Goal: Information Seeking & Learning: Compare options

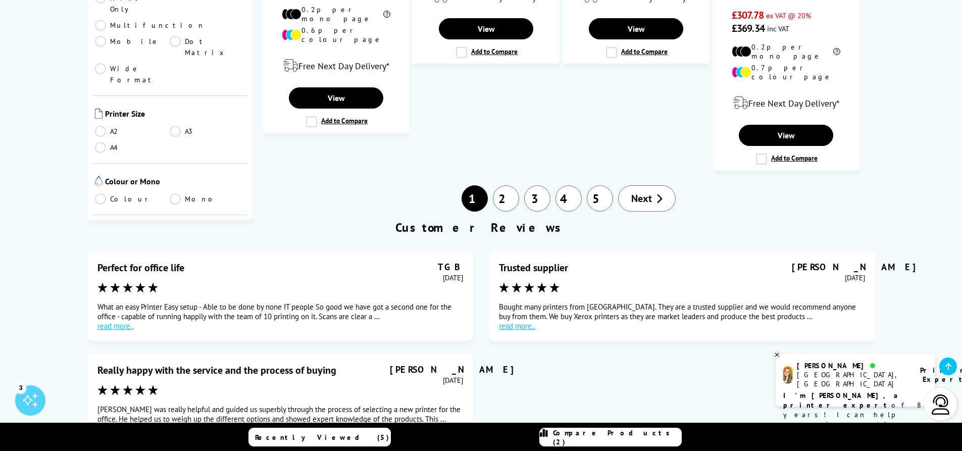
scroll to position [1452, 0]
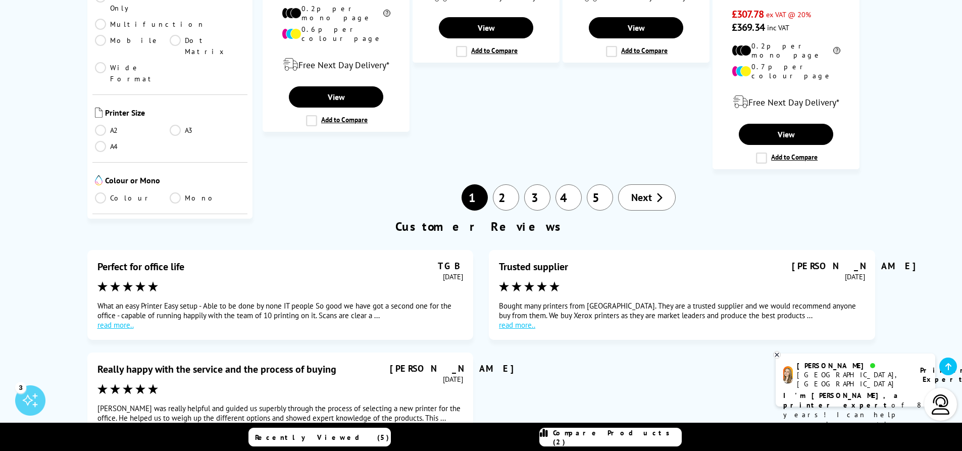
click at [575, 184] on link "4" at bounding box center [569, 197] width 26 height 26
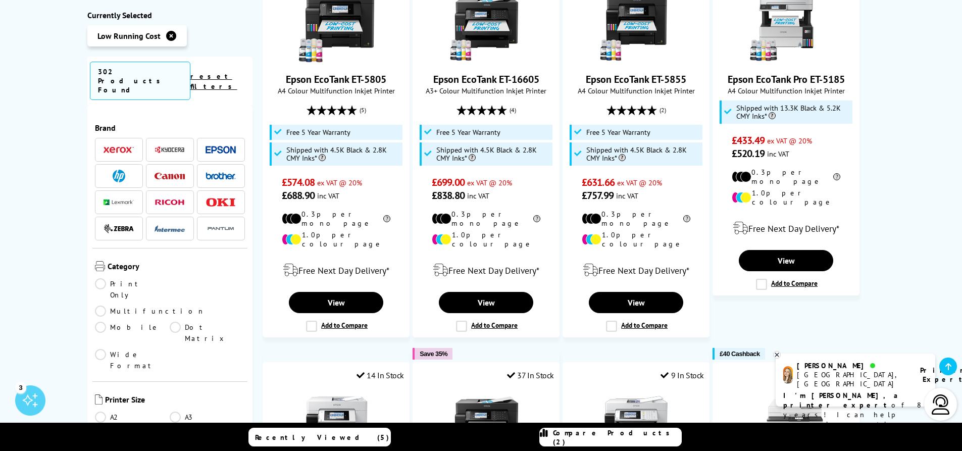
scroll to position [1184, 0]
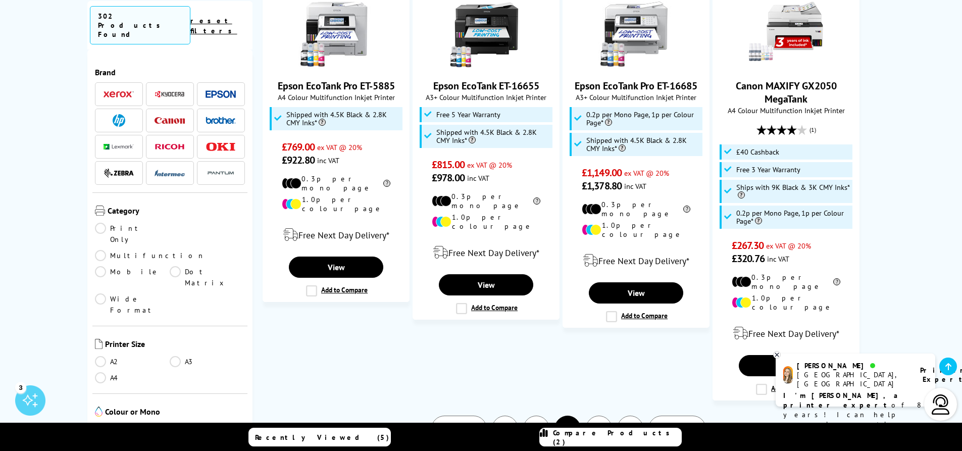
click at [635, 416] on link "6" at bounding box center [630, 429] width 26 height 26
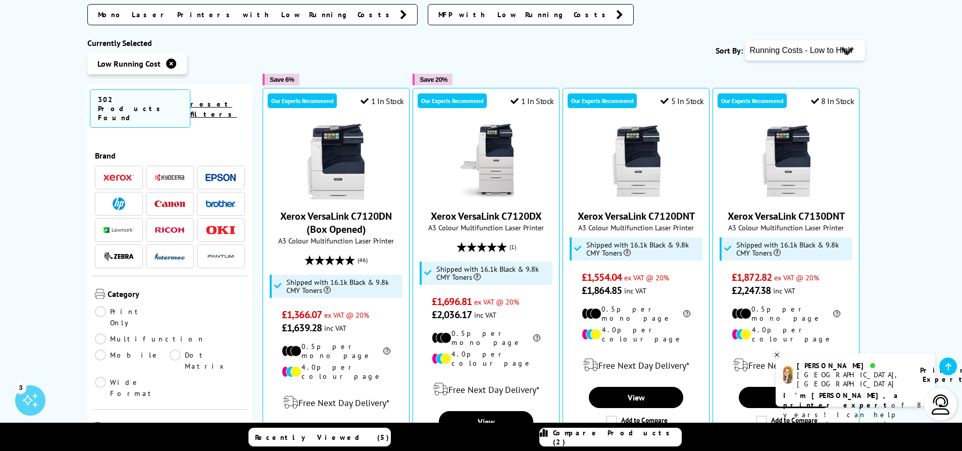
scroll to position [247, 0]
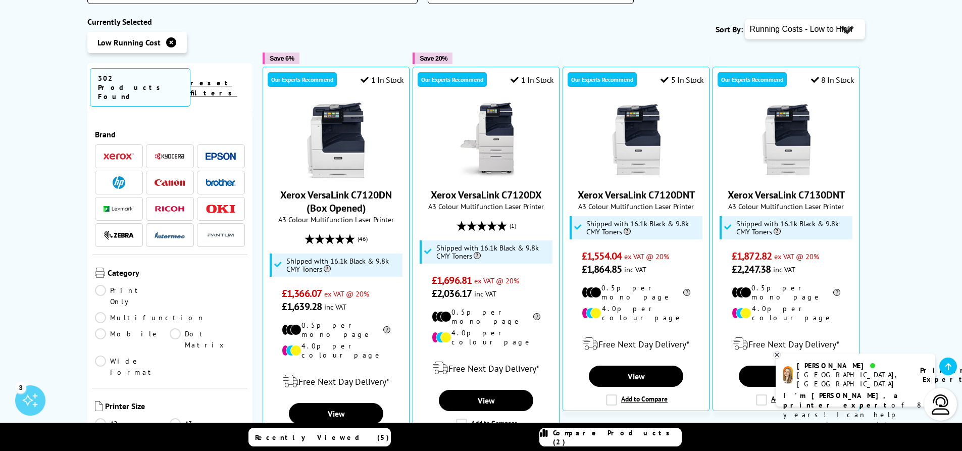
click at [102, 434] on link "A4" at bounding box center [132, 439] width 75 height 11
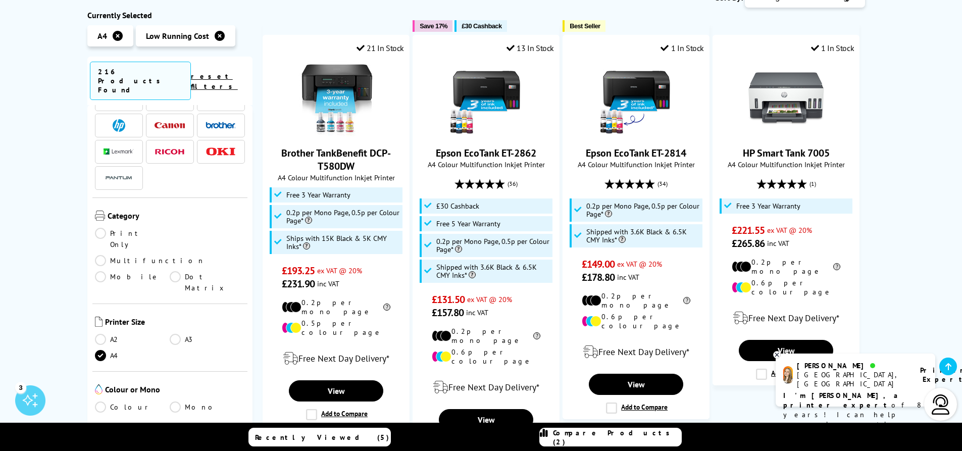
scroll to position [263, 0]
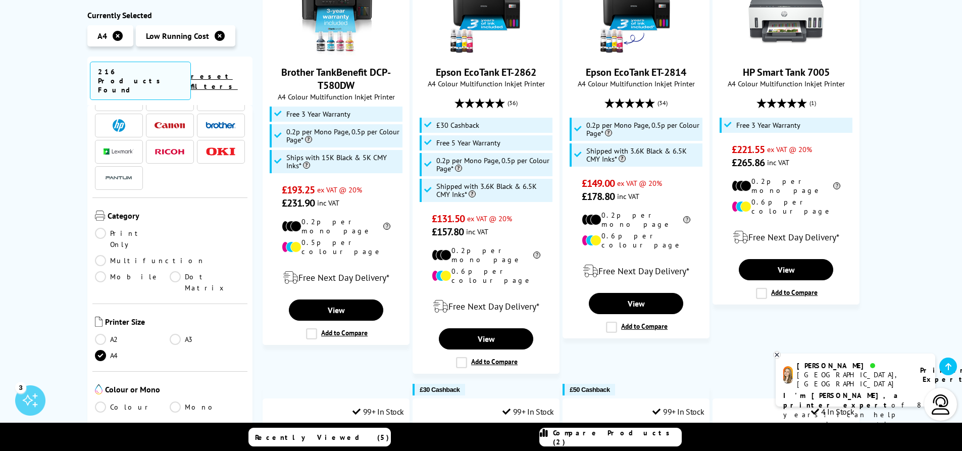
click at [176, 255] on link "Multifunction" at bounding box center [150, 260] width 110 height 11
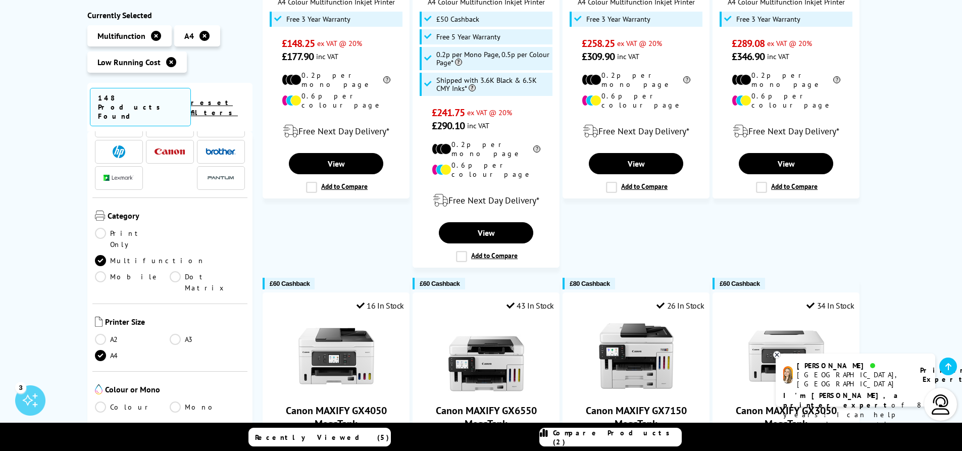
scroll to position [1184, 0]
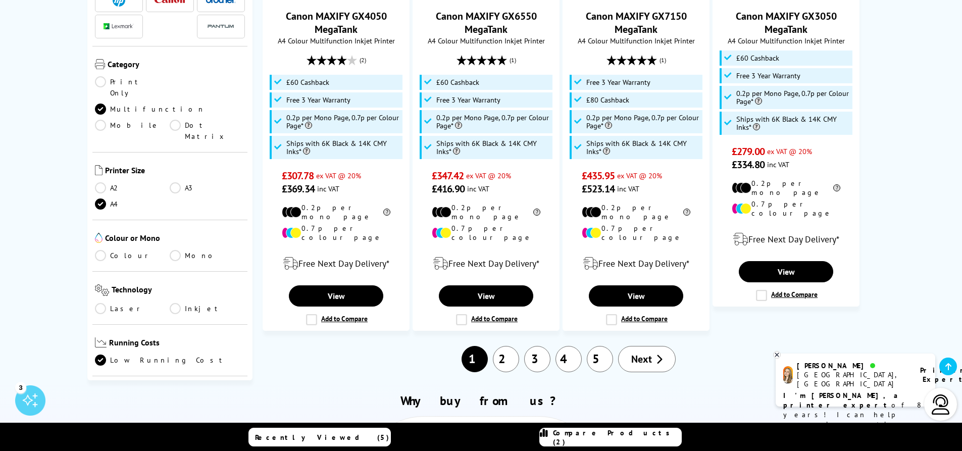
click at [602, 346] on link "5" at bounding box center [600, 359] width 26 height 26
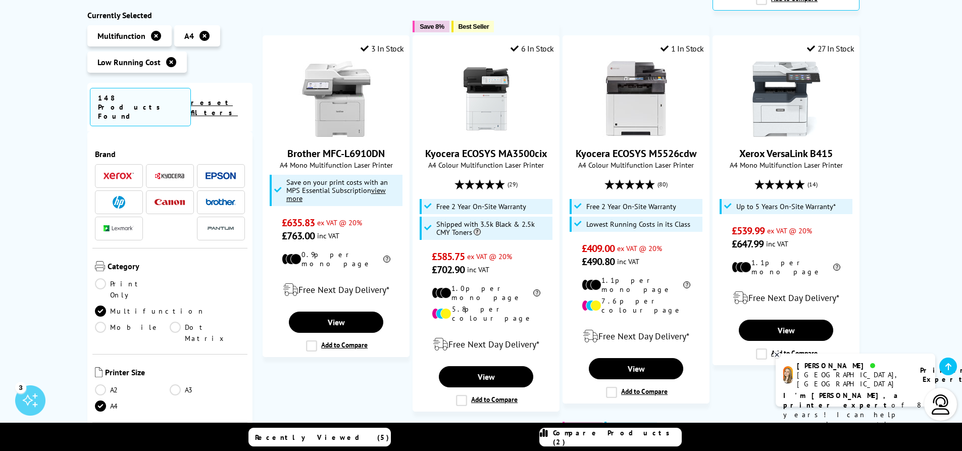
scroll to position [986, 0]
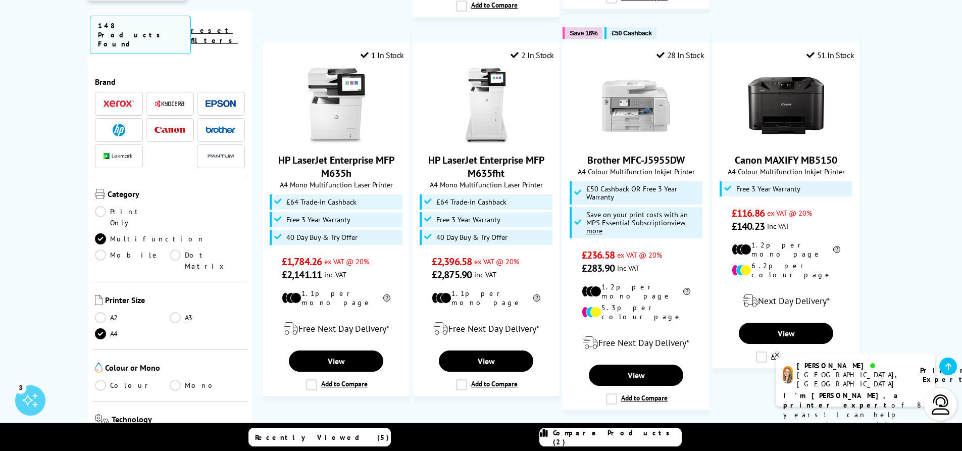
click at [628, 425] on link "7" at bounding box center [630, 438] width 26 height 26
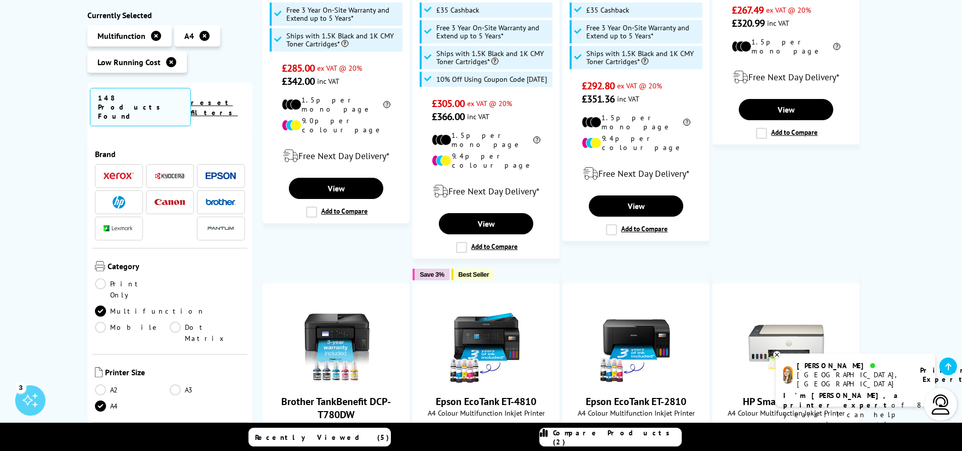
scroll to position [1184, 0]
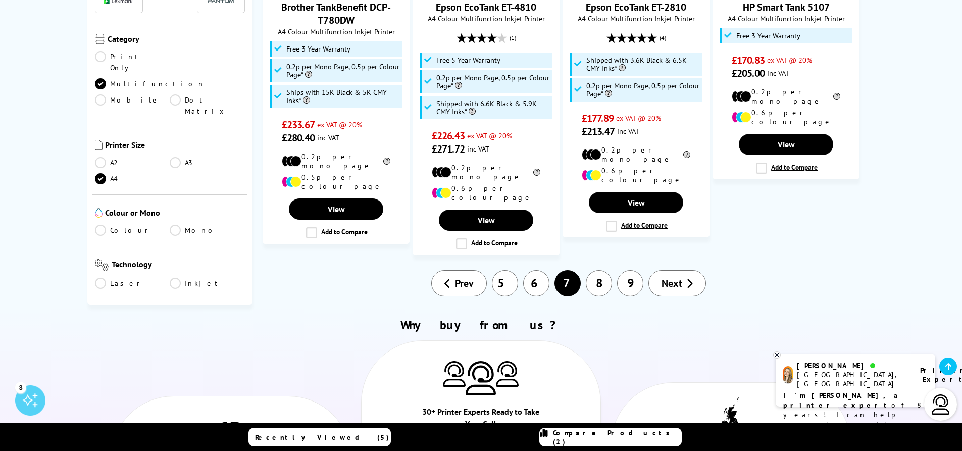
click at [630, 270] on link "9" at bounding box center [630, 283] width 26 height 26
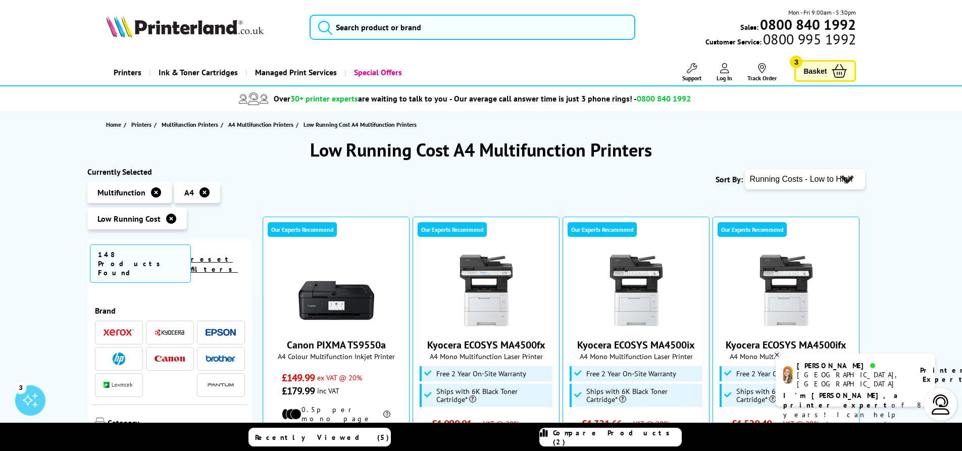
click at [790, 177] on select "Popularity Rating Price - Low to High Price - High to Low Running Costs - Low t…" at bounding box center [805, 179] width 120 height 20
select select "Price Ascending"
click at [745, 169] on select "Popularity Rating Price - Low to High Price - High to Low Running Costs - Low t…" at bounding box center [805, 179] width 120 height 20
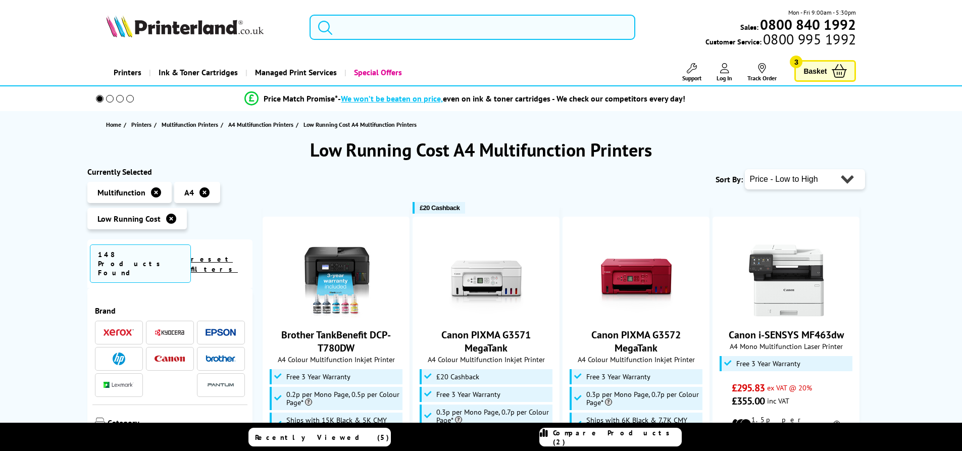
click at [783, 177] on select "Popularity Rating Price - Low to High Price - High to Low Running Costs - Low t…" at bounding box center [805, 179] width 120 height 20
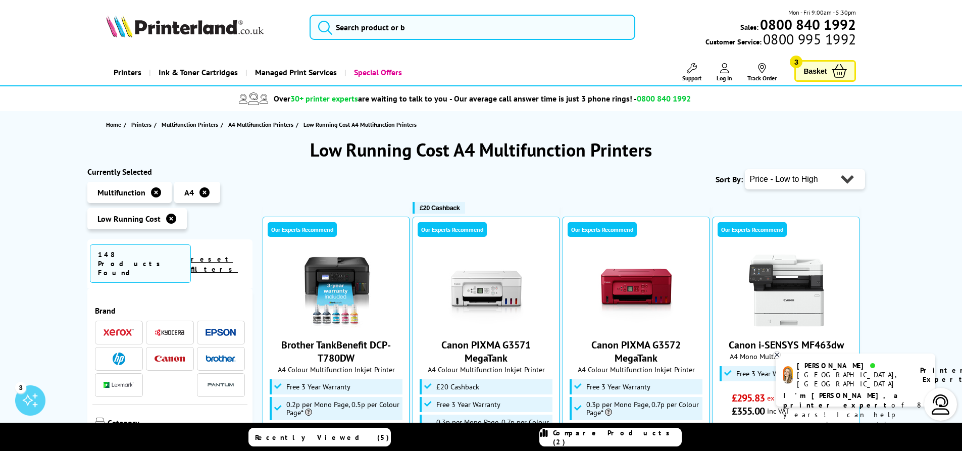
select select "Running Costs"
click at [745, 169] on select "Popularity Rating Price - Low to High Price - High to Low Running Costs - Low t…" at bounding box center [805, 179] width 120 height 20
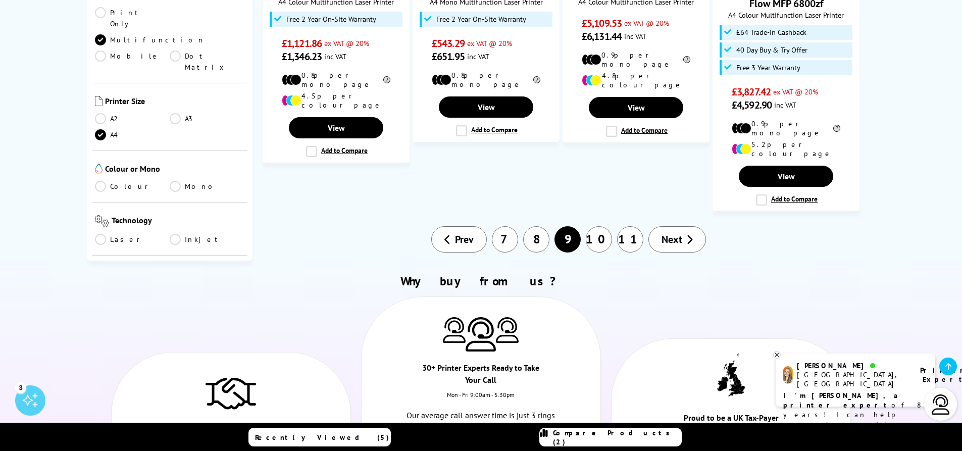
scroll to position [1094, 0]
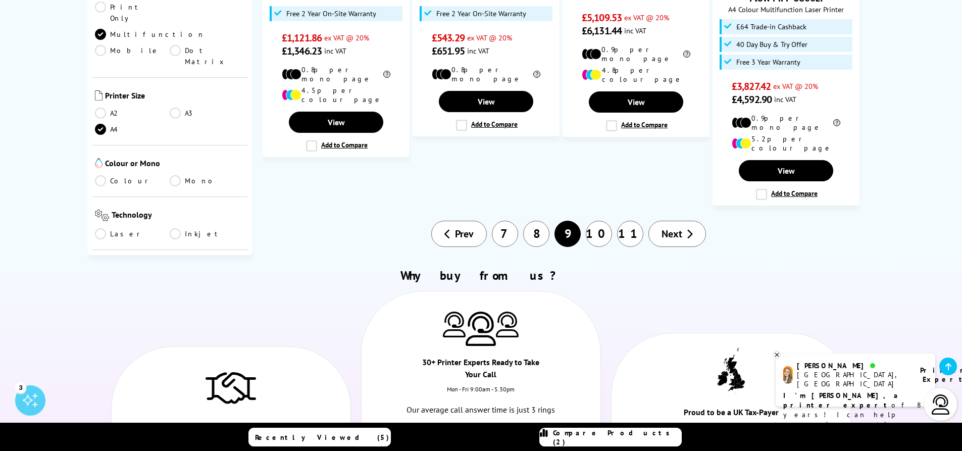
click at [508, 221] on link "7" at bounding box center [505, 234] width 26 height 26
click at [462, 227] on span "Prev" at bounding box center [464, 233] width 19 height 13
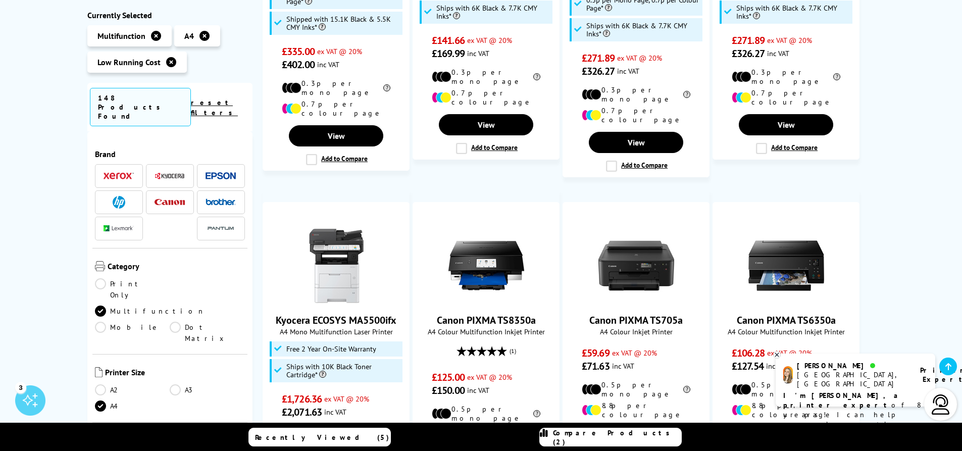
scroll to position [1184, 0]
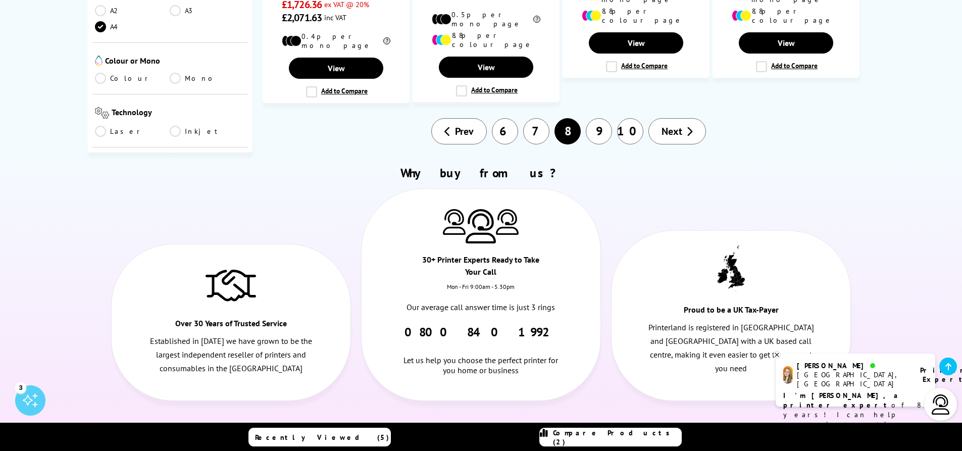
click at [461, 125] on span "Prev" at bounding box center [464, 131] width 19 height 13
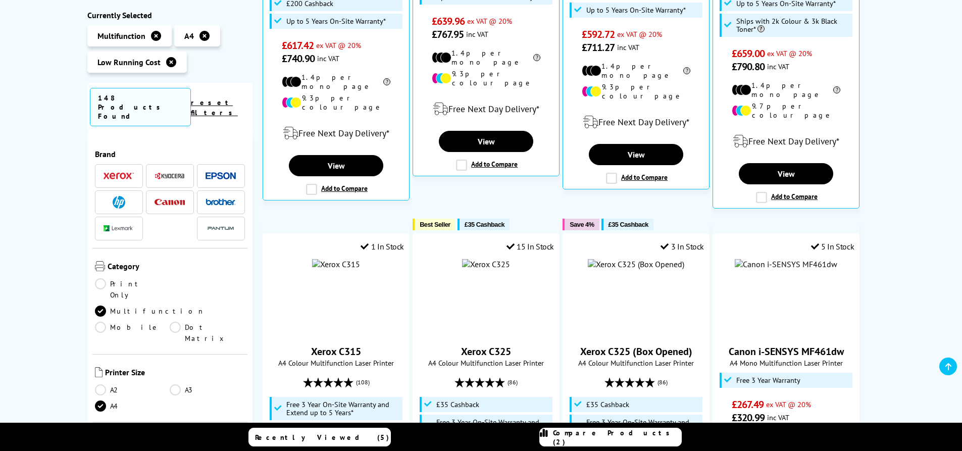
scroll to position [1447, 0]
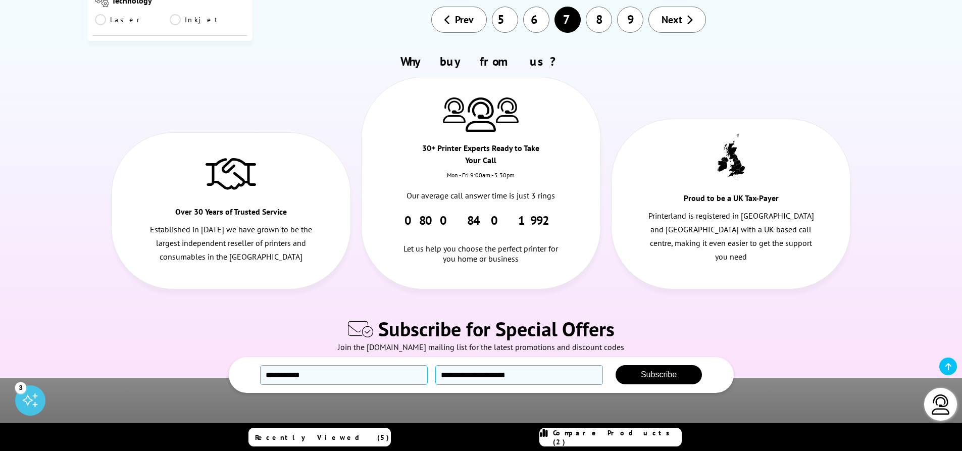
drag, startPoint x: 969, startPoint y: 399, endPoint x: 808, endPoint y: 344, distance: 170.0
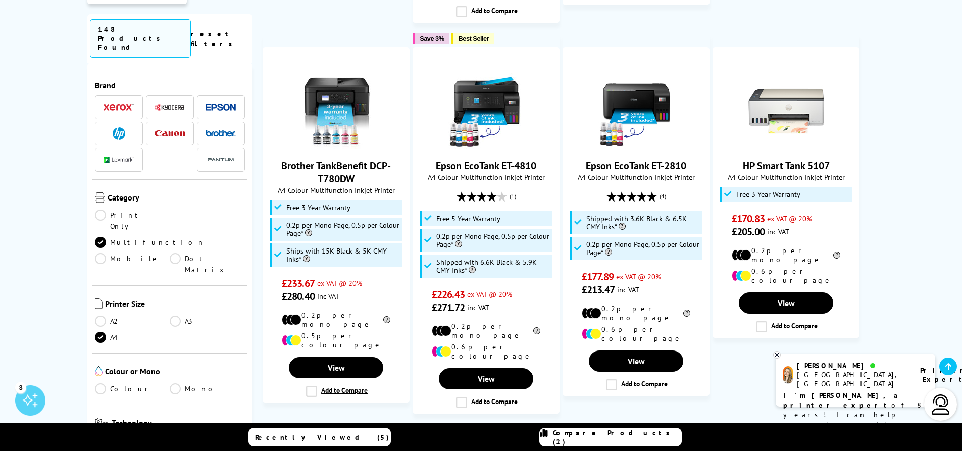
scroll to position [1053, 0]
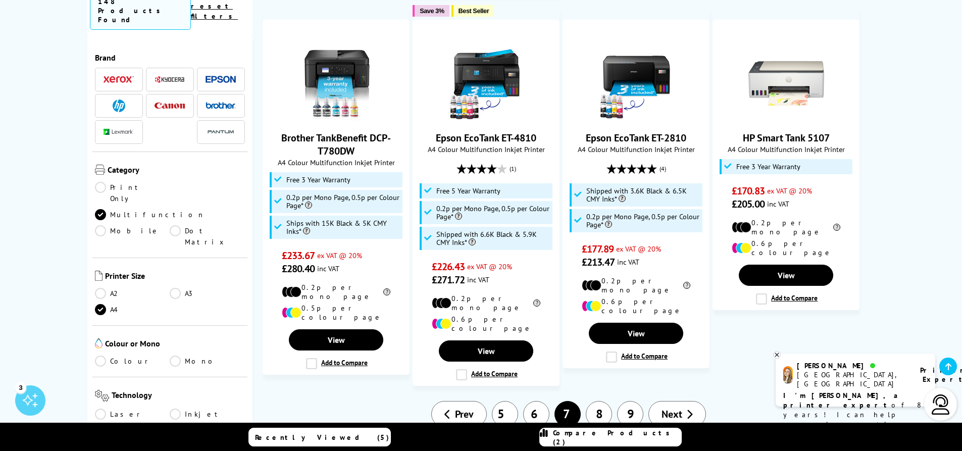
click at [511, 401] on link "5" at bounding box center [505, 414] width 26 height 26
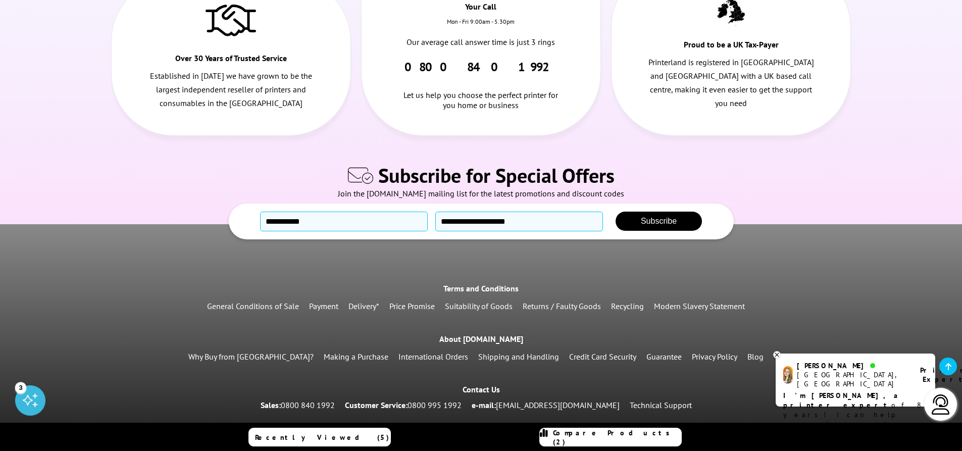
scroll to position [1164, 0]
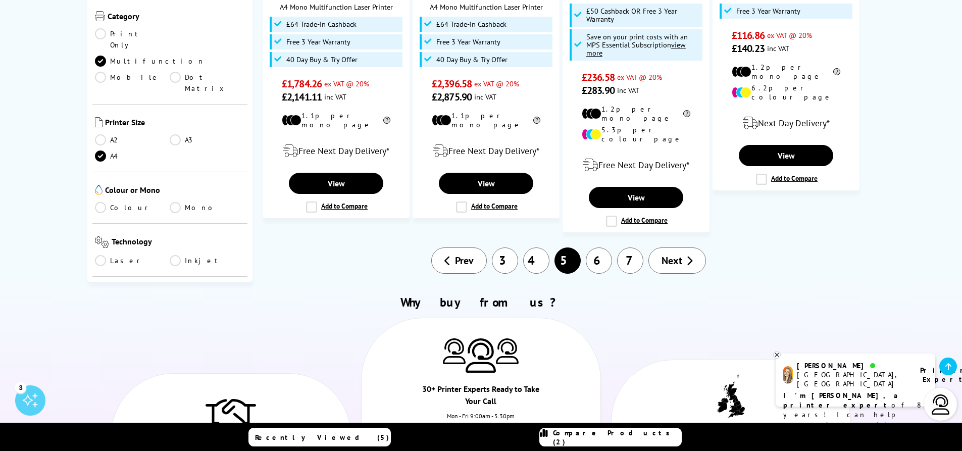
click at [509, 248] on link "3" at bounding box center [505, 261] width 26 height 26
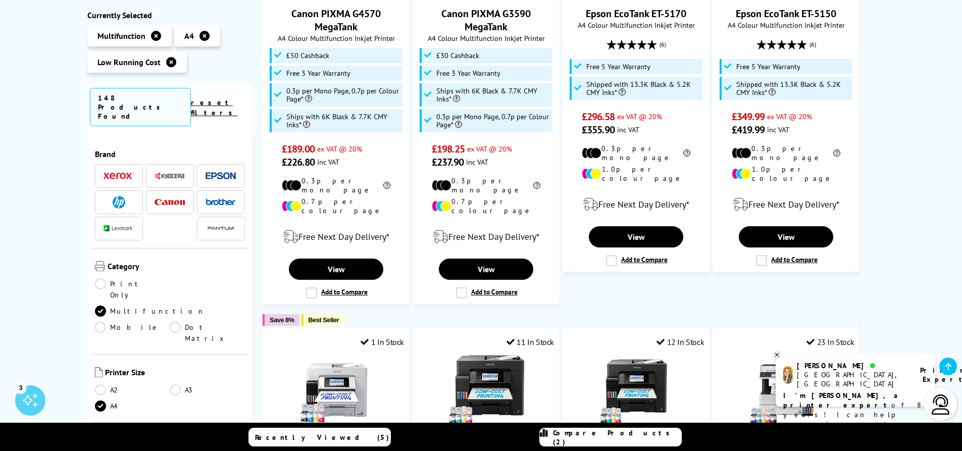
scroll to position [1184, 0]
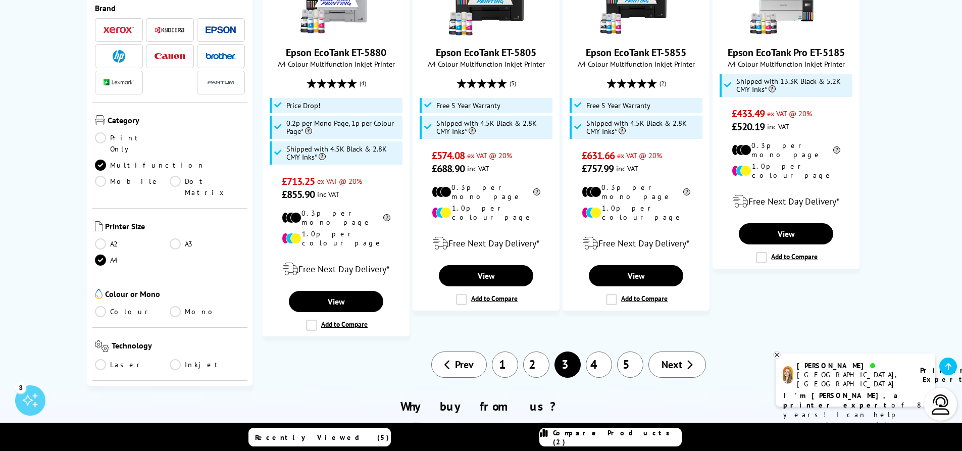
click at [508, 352] on link "1" at bounding box center [505, 365] width 26 height 26
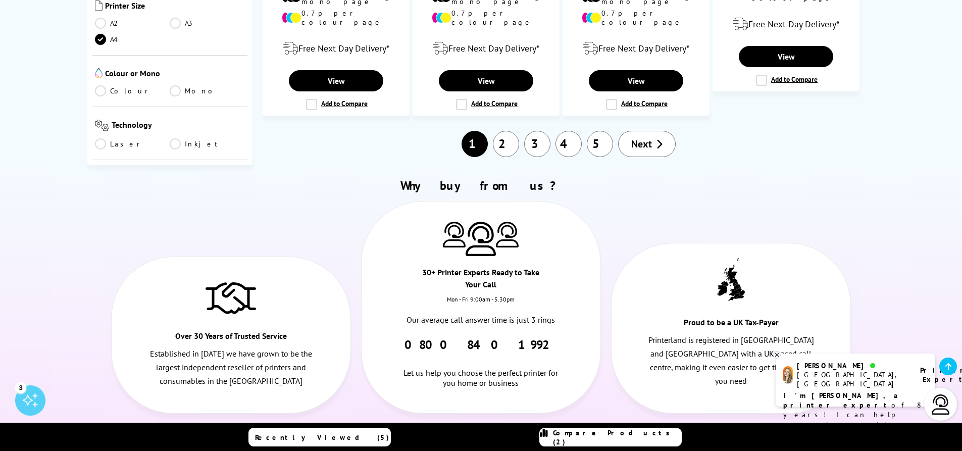
scroll to position [1410, 0]
click at [513, 130] on link "2" at bounding box center [506, 143] width 26 height 26
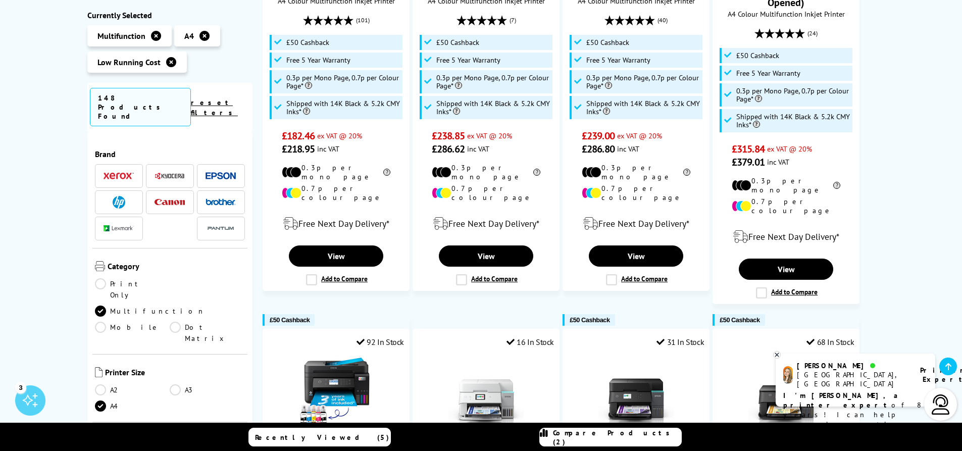
scroll to position [1184, 0]
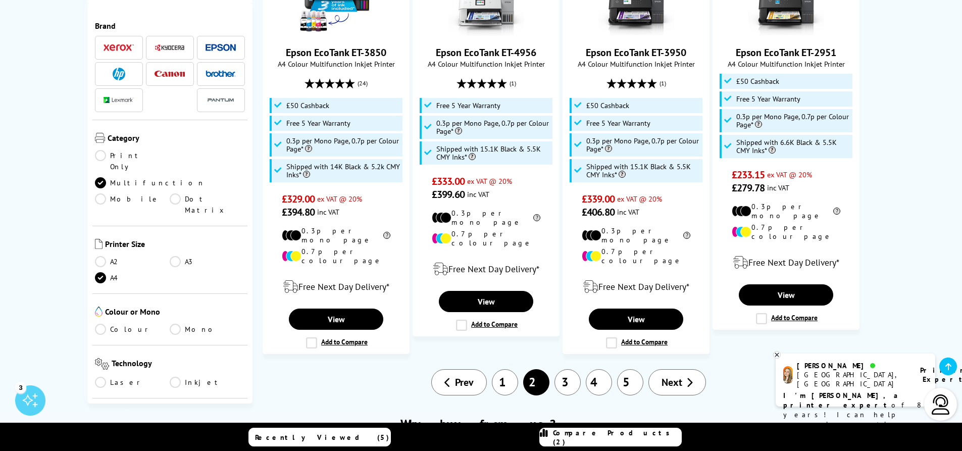
click at [561, 369] on link "3" at bounding box center [568, 382] width 26 height 26
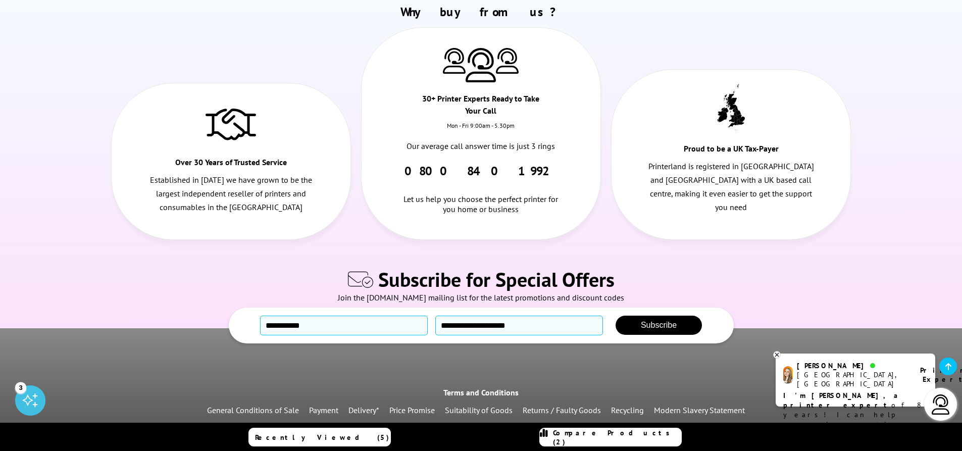
scroll to position [1184, 0]
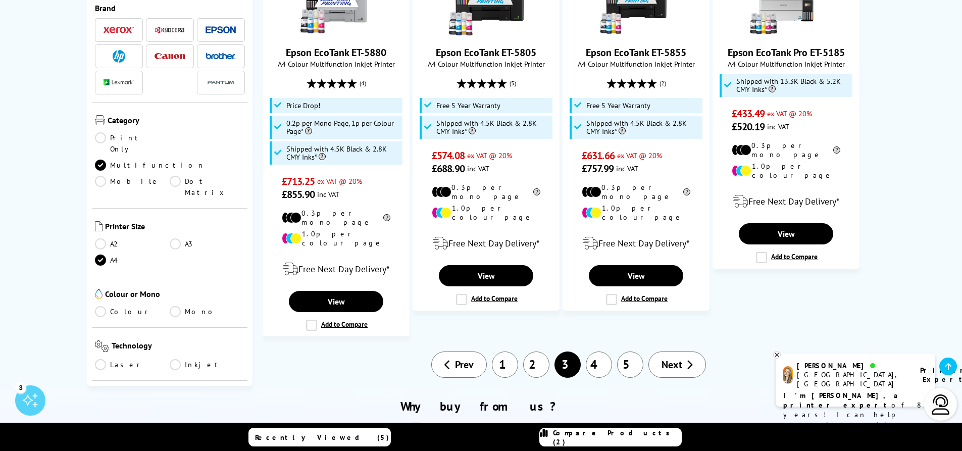
click at [629, 352] on link "5" at bounding box center [630, 365] width 26 height 26
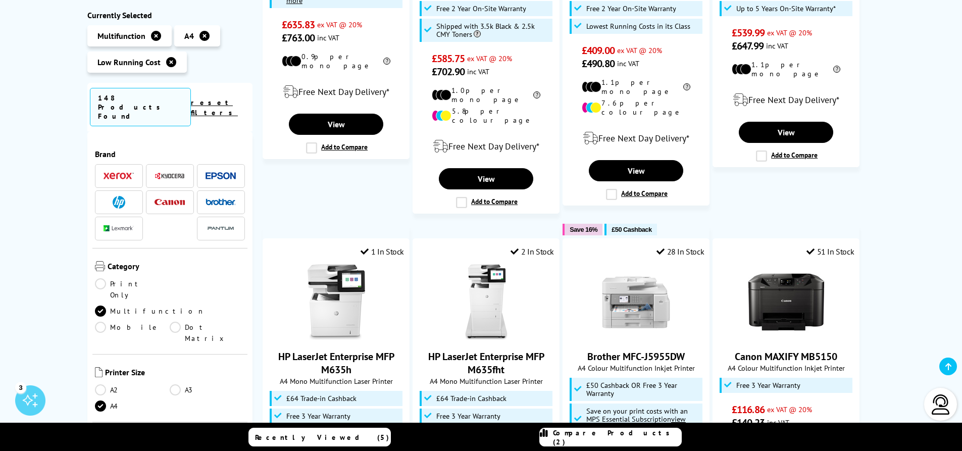
scroll to position [1184, 0]
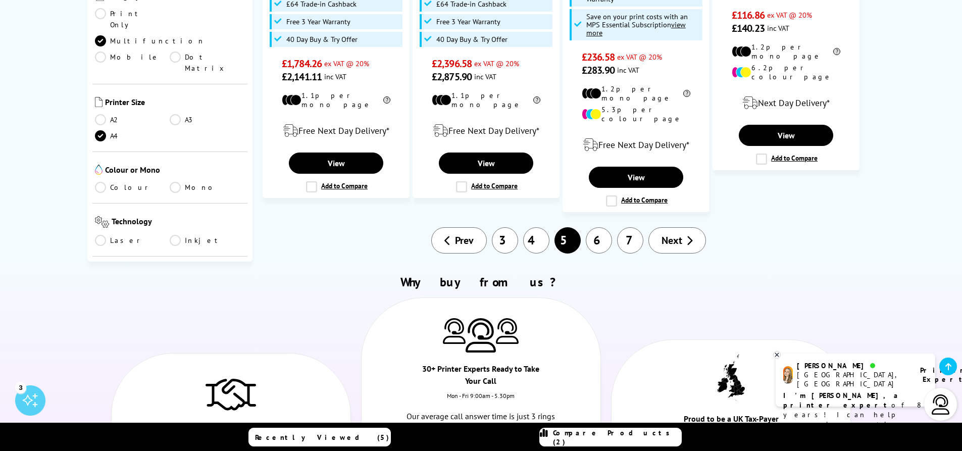
drag, startPoint x: 633, startPoint y: 198, endPoint x: 858, endPoint y: 296, distance: 246.2
click at [633, 227] on link "7" at bounding box center [630, 240] width 26 height 26
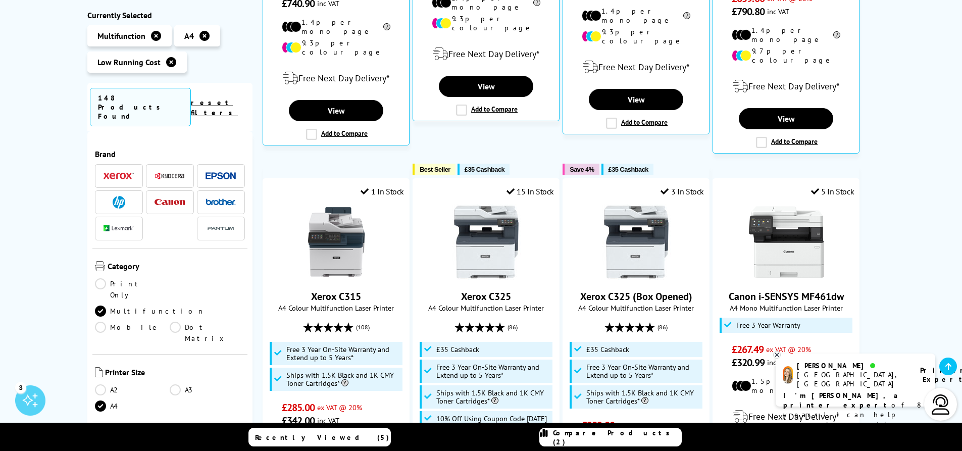
scroll to position [28, 0]
